Goal: Check status: Check status

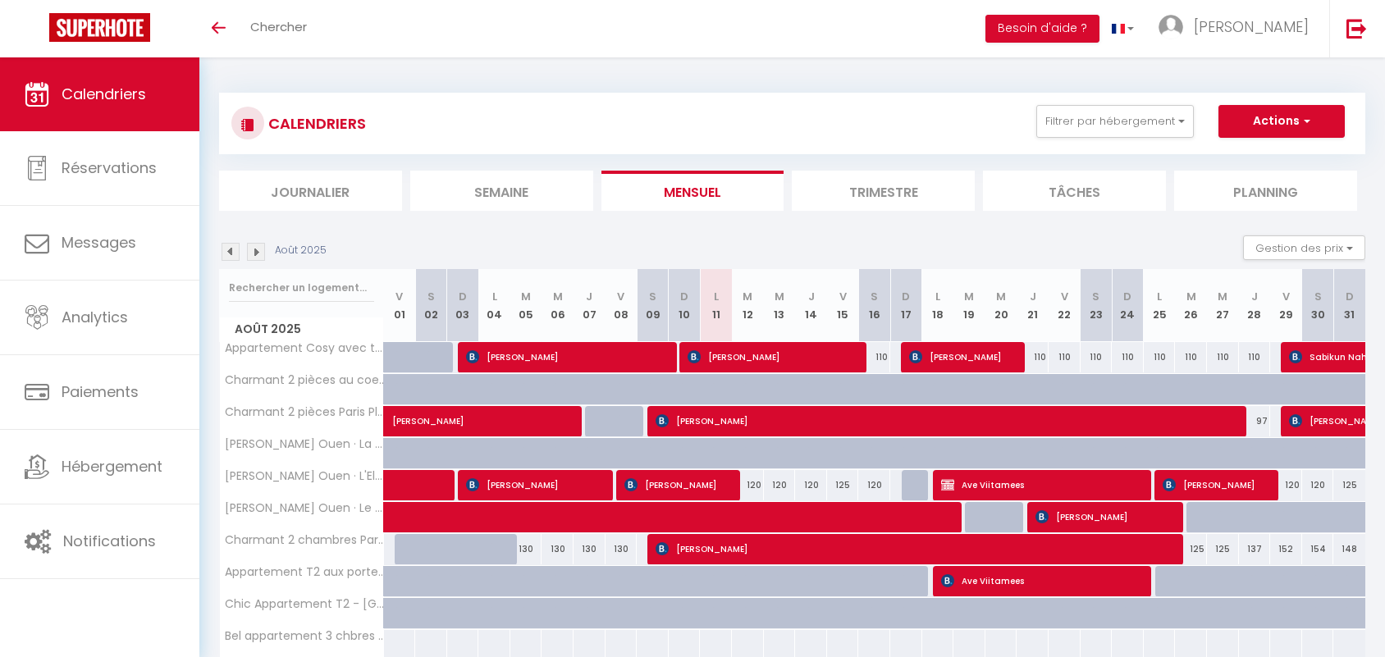
select select
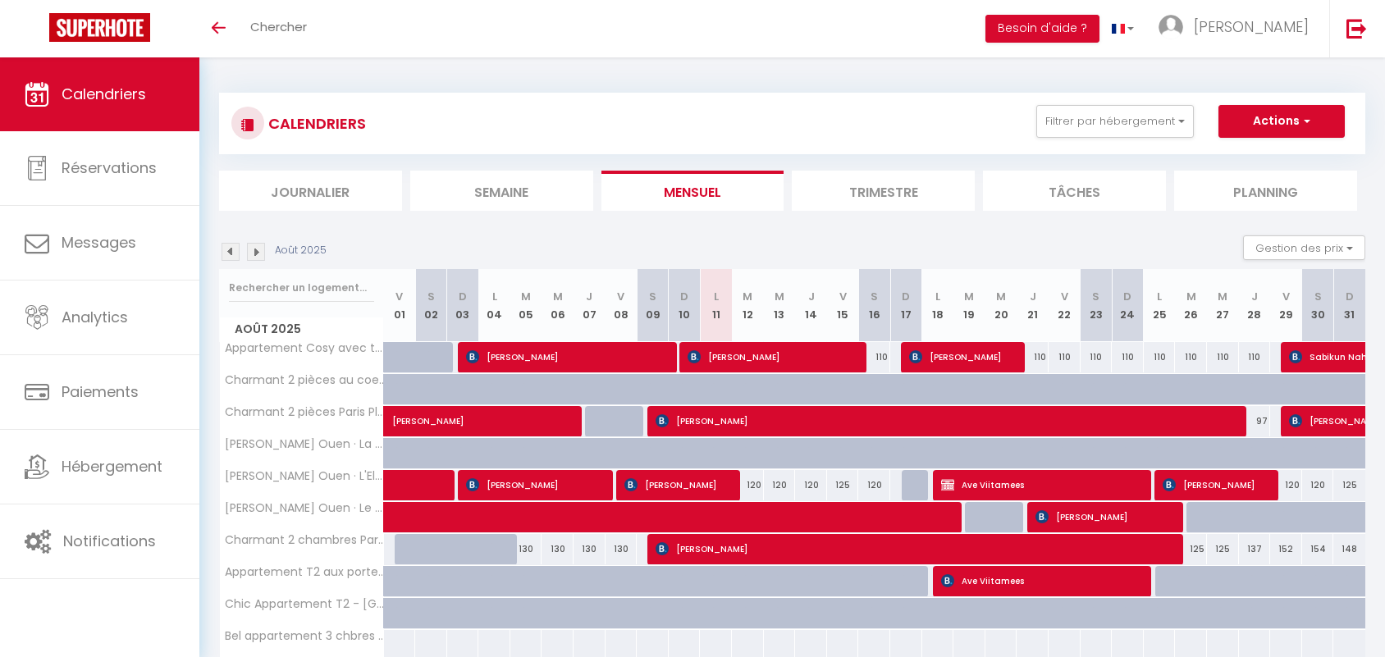
select select
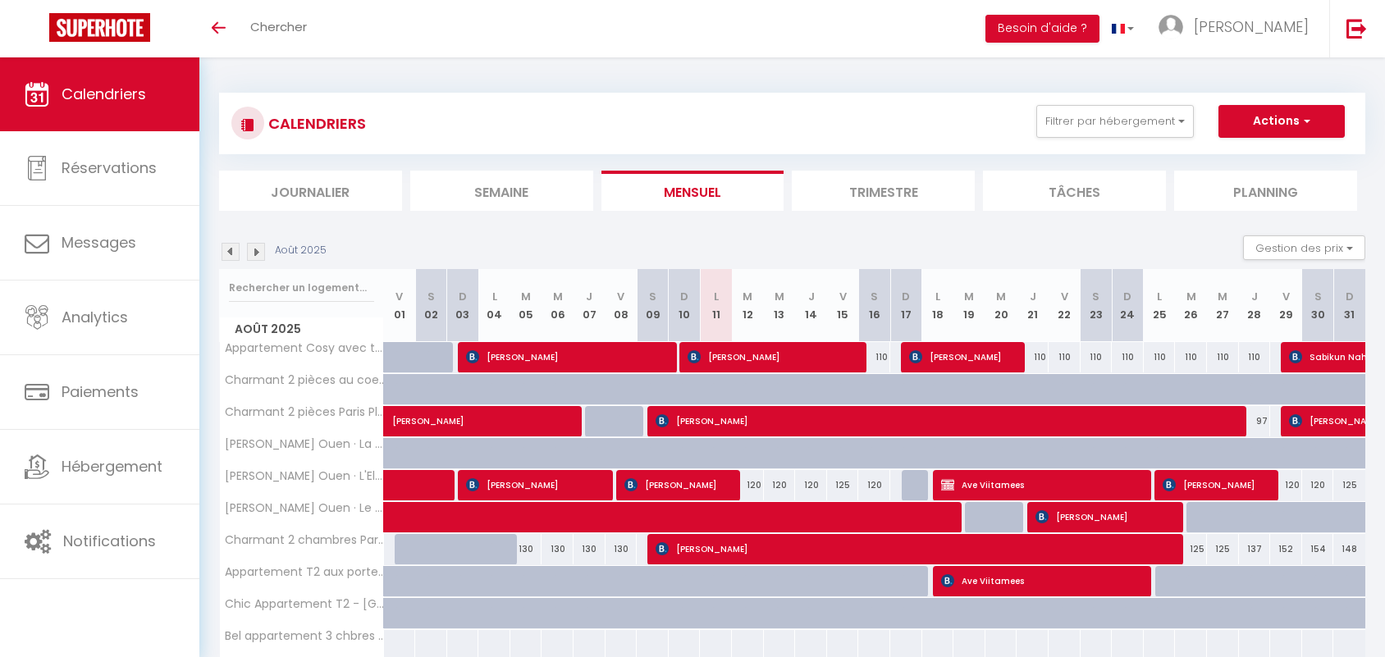
select select
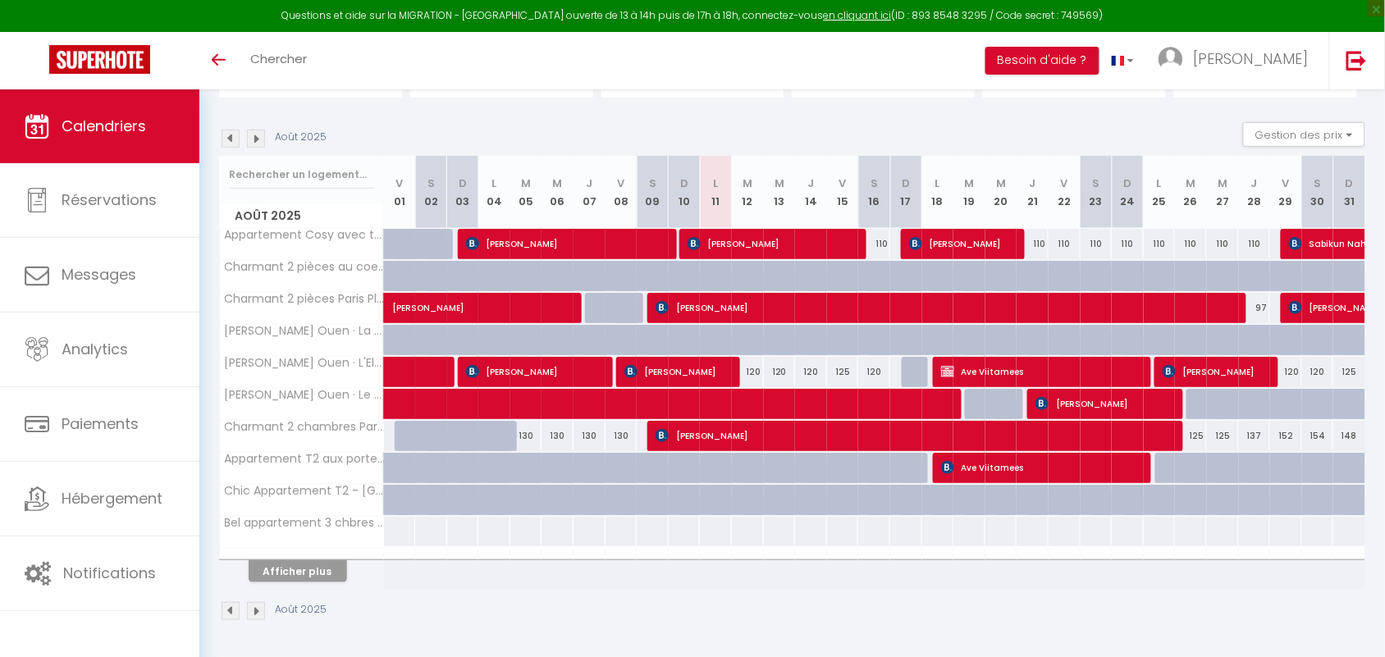
scroll to position [146, 0]
click at [1129, 402] on span "[PERSON_NAME]" at bounding box center [1104, 403] width 139 height 31
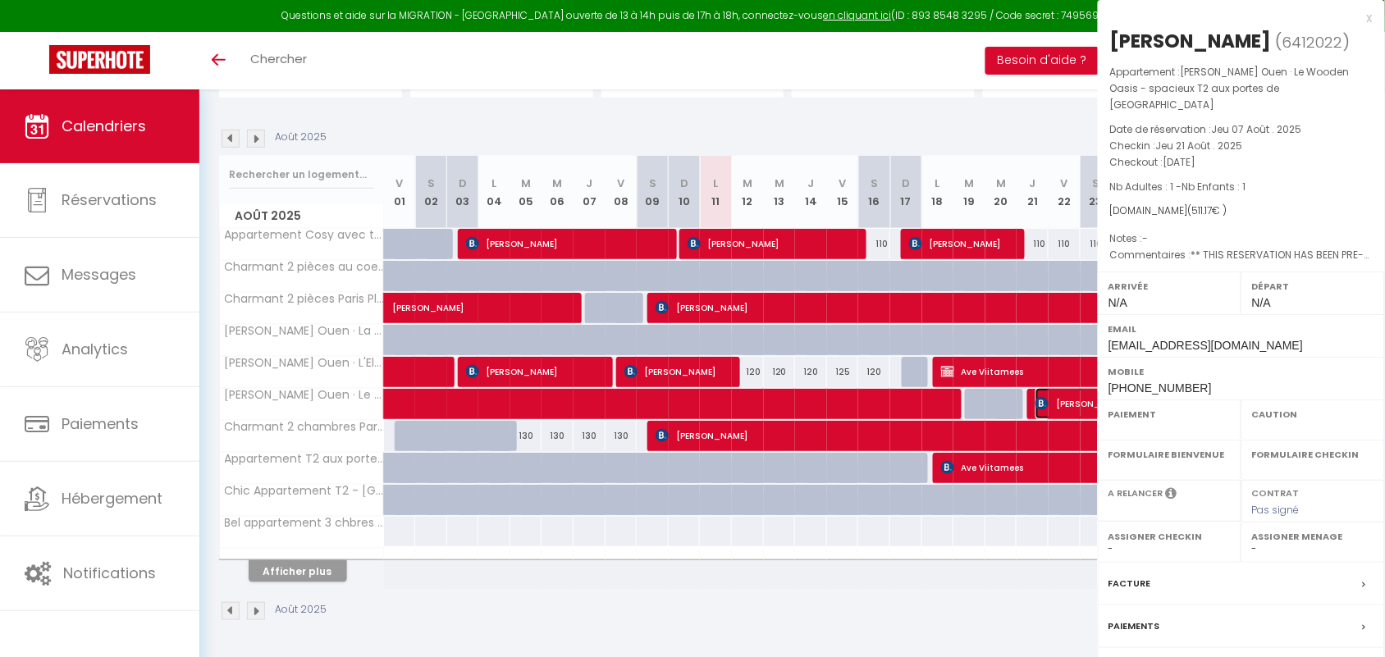
select select "OK"
select select "KO"
select select "0"
select select "1"
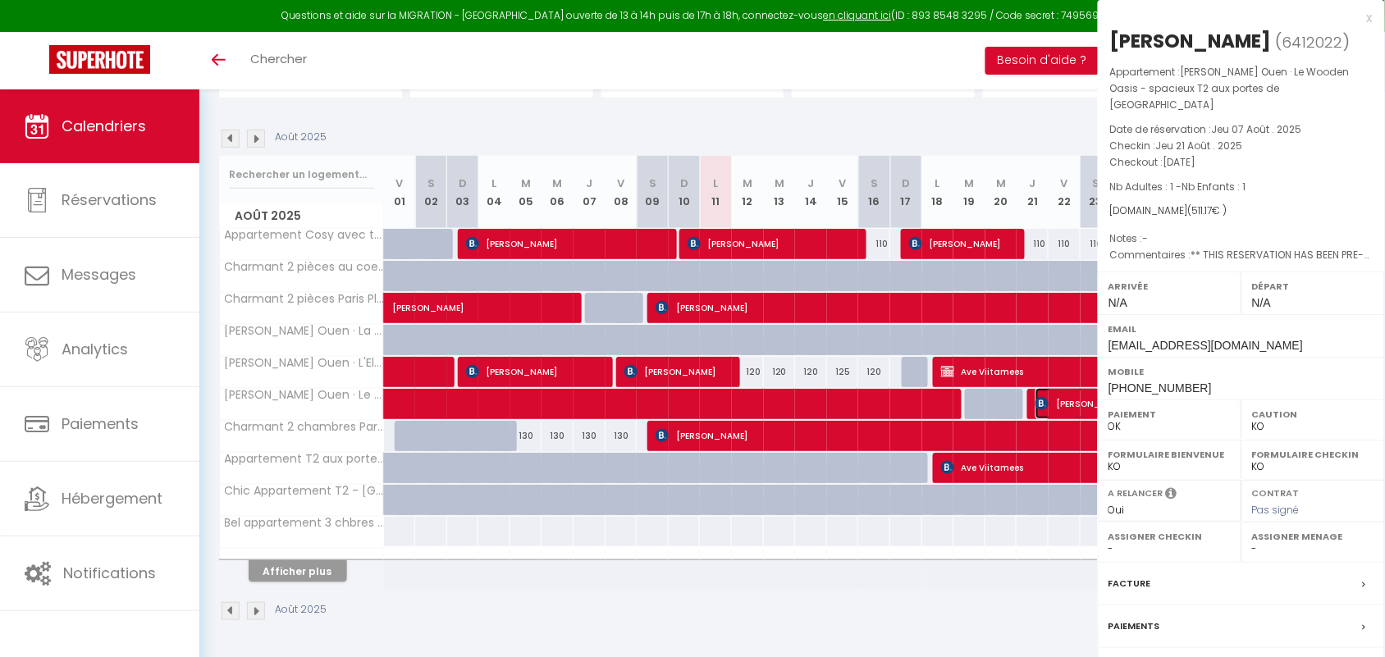
select select
select select "50665"
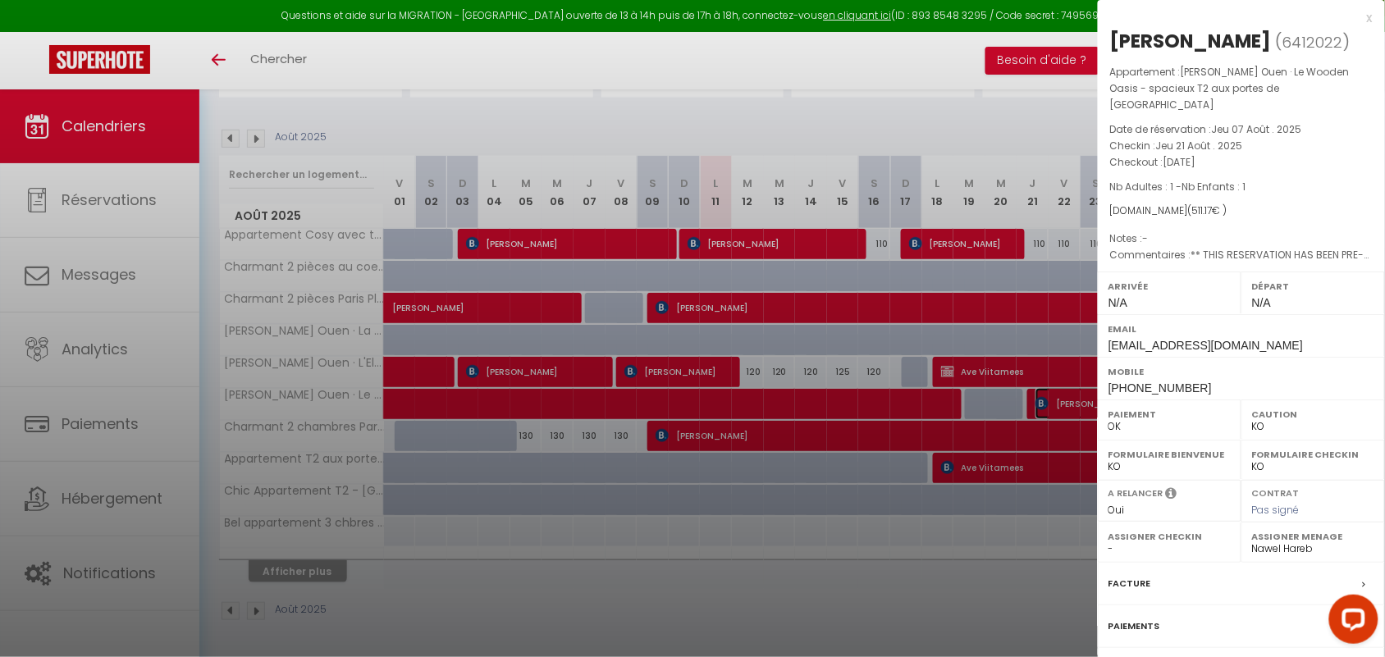
scroll to position [0, 0]
click at [1372, 17] on div "x" at bounding box center [1235, 18] width 275 height 20
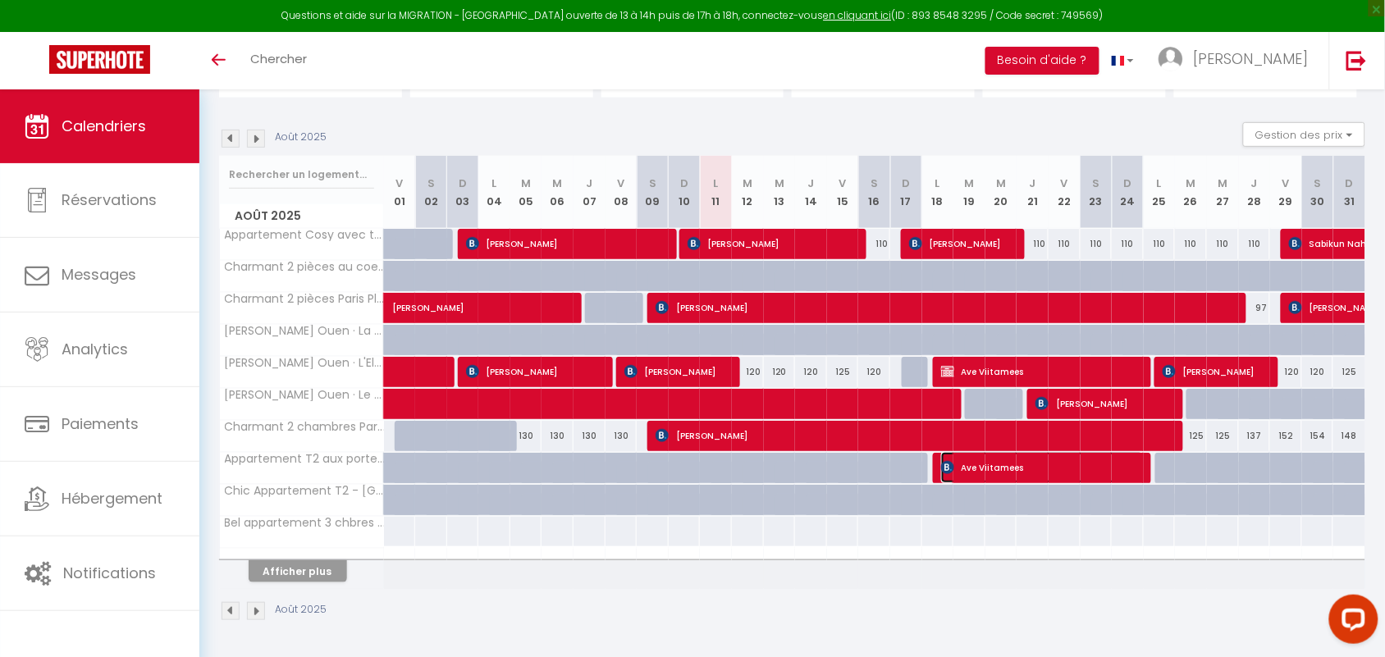
click at [1047, 468] on span "Ave Viitamees" at bounding box center [1042, 467] width 203 height 31
